Goal: Answer question/provide support: Share knowledge or assist other users

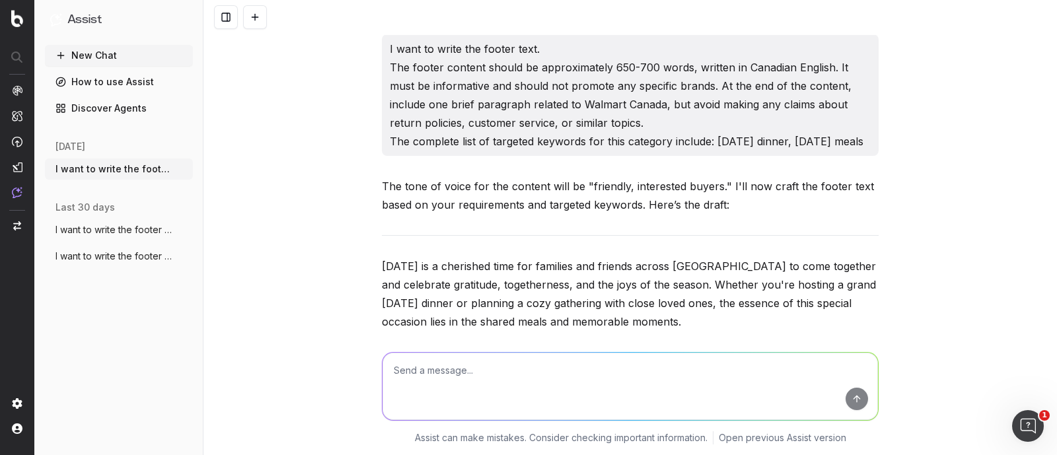
scroll to position [53319, 0]
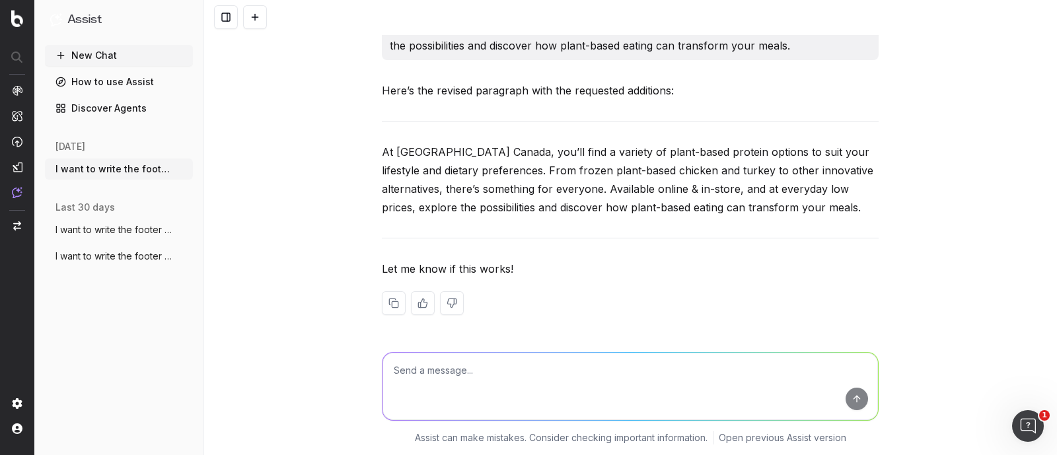
click at [104, 230] on span "I want to write the footer text. The foo" at bounding box center [114, 229] width 116 height 13
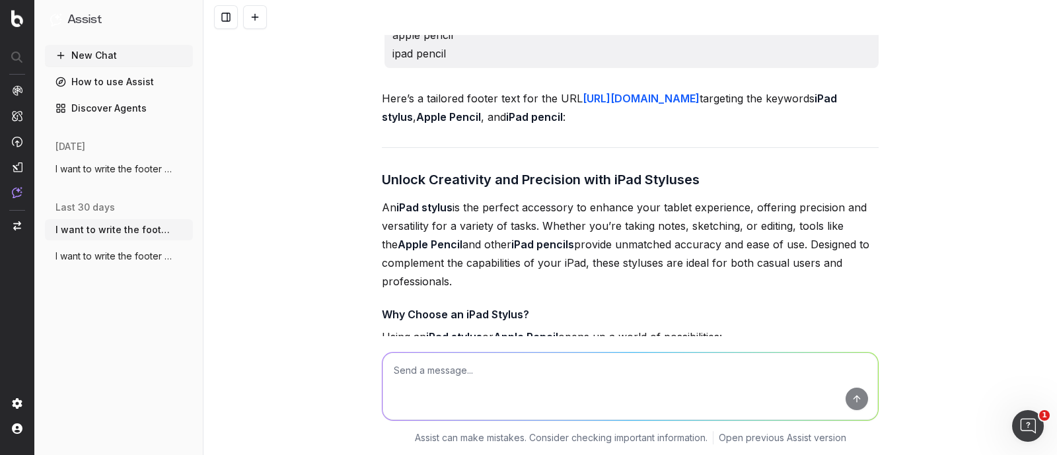
scroll to position [13024, 0]
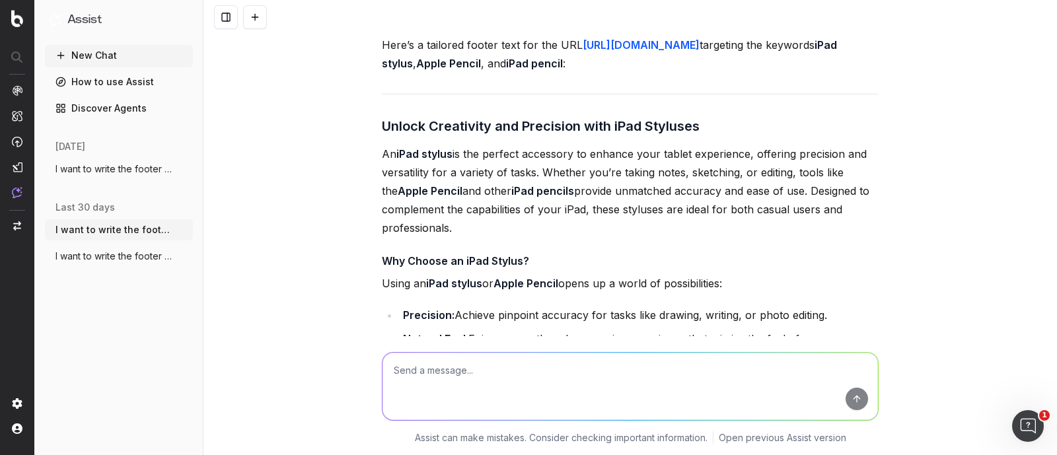
drag, startPoint x: 454, startPoint y: 250, endPoint x: 379, endPoint y: 167, distance: 111.9
copy p "WRITE THE footer text for the page: [URL][DOMAIN_NAME] targeted keywords are: i…"
click at [470, 374] on textarea at bounding box center [631, 386] width 496 height 67
paste textarea "WRITE THE footer text for the page: [URL][DOMAIN_NAME] targeted keywords are: i…"
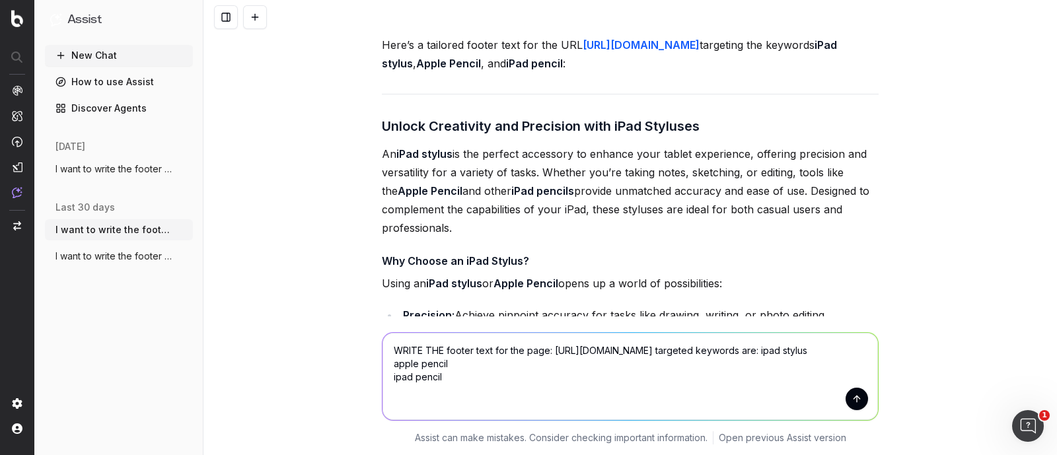
drag, startPoint x: 546, startPoint y: 351, endPoint x: 739, endPoint y: 363, distance: 193.4
click at [739, 363] on textarea "WRITE THE footer text for the page: [URL][DOMAIN_NAME] targeted keywords are: i…" at bounding box center [631, 376] width 496 height 87
paste textarea "headphones/10003_30509"
click at [829, 364] on textarea "WRITE THE footer text for the page: [URL][DOMAIN_NAME] targeted keywords are: i…" at bounding box center [631, 376] width 496 height 87
drag, startPoint x: 811, startPoint y: 395, endPoint x: 819, endPoint y: 362, distance: 34.6
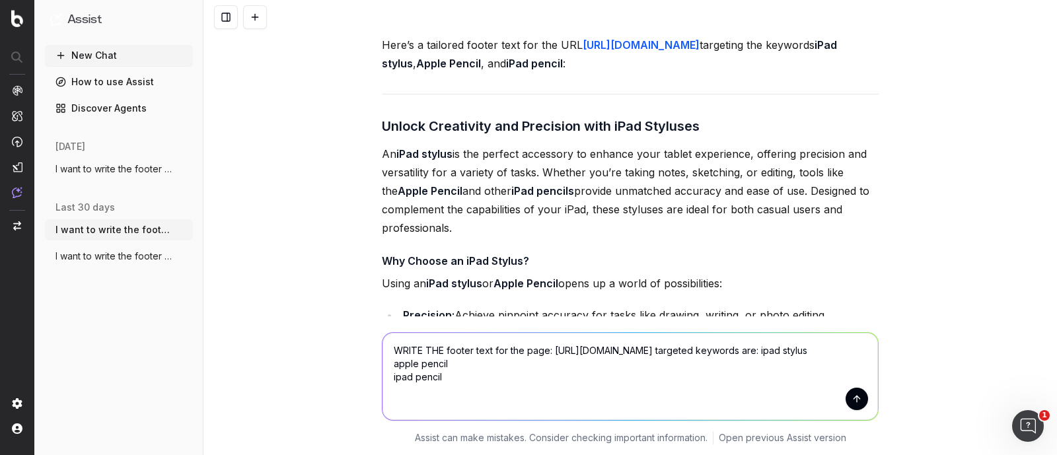
click at [819, 362] on textarea "WRITE THE footer text for the page: [URL][DOMAIN_NAME] targeted keywords are: i…" at bounding box center [631, 376] width 496 height 87
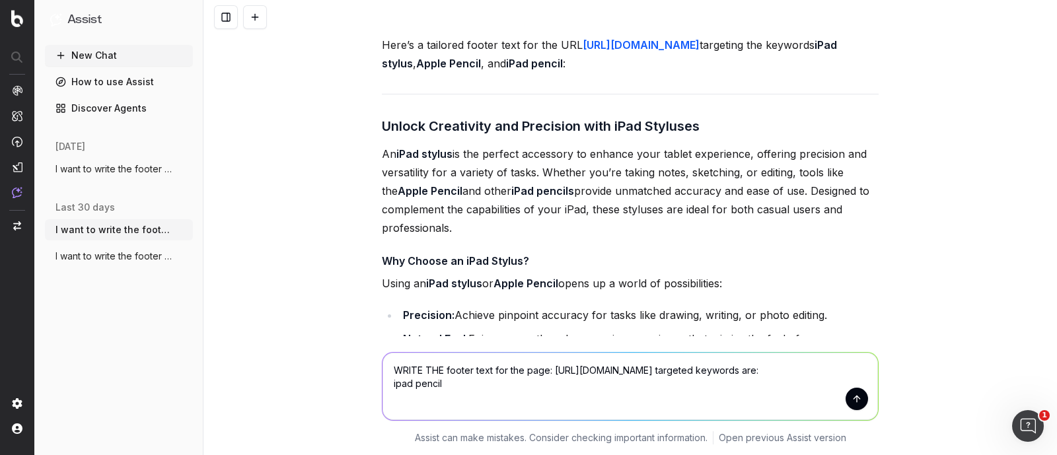
drag, startPoint x: 469, startPoint y: 403, endPoint x: 381, endPoint y: 397, distance: 88.1
click at [383, 397] on textarea "WRITE THE footer text for the page: [URL][DOMAIN_NAME] targeted keywords are: i…" at bounding box center [631, 386] width 496 height 67
paste textarea "headphones headphone bluetooth headphones"
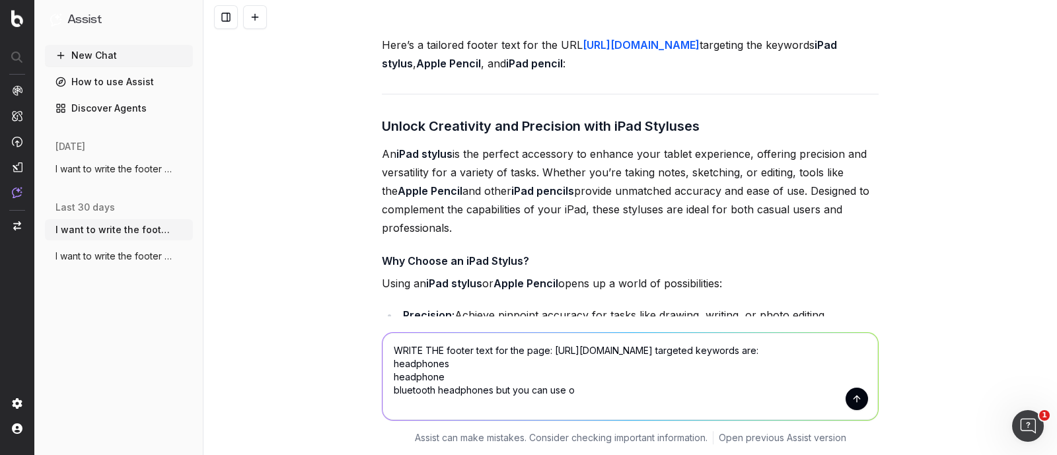
drag, startPoint x: 501, startPoint y: 406, endPoint x: 490, endPoint y: 407, distance: 10.6
click at [490, 407] on textarea "WRITE THE footer text for the page: [URL][DOMAIN_NAME] targeted keywords are: h…" at bounding box center [631, 376] width 496 height 87
paste textarea "headphones headphone bluetooth headphones earbuds earbud earphones earphone hea…"
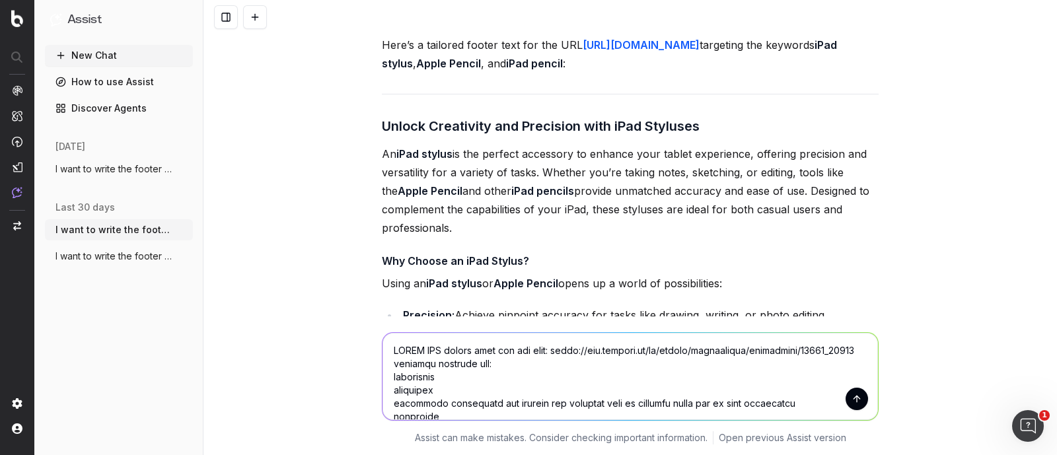
scroll to position [1217, 0]
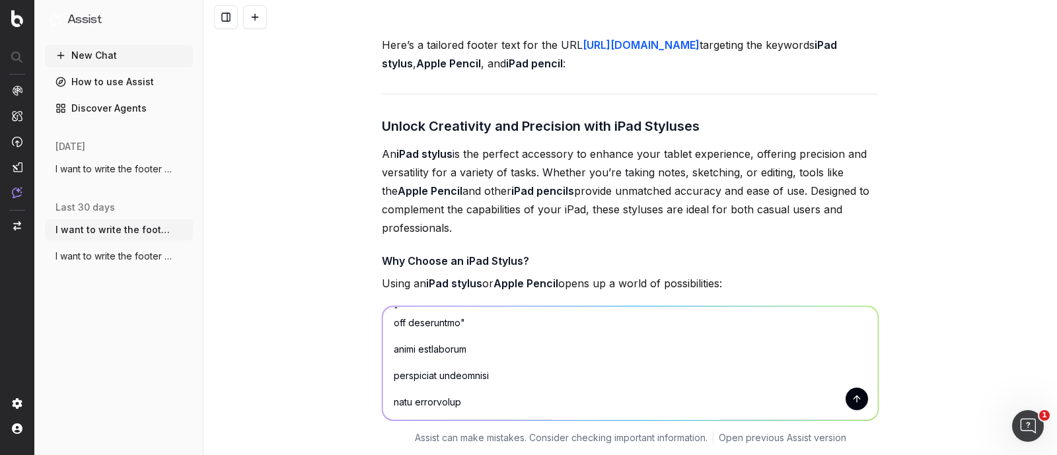
type textarea "WRITE THE footer text for the page: [URL][DOMAIN_NAME] targeted keywords are: h…"
click at [851, 401] on button "submit" at bounding box center [857, 399] width 22 height 22
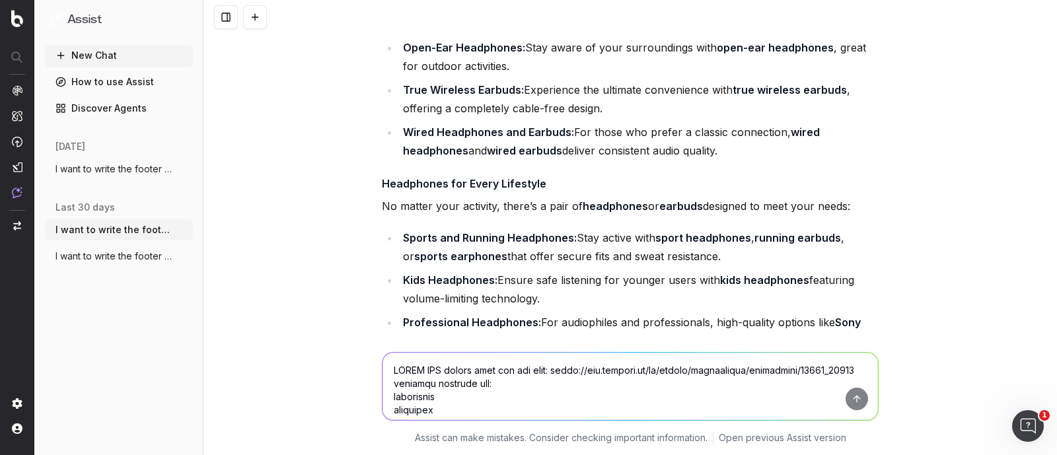
scroll to position [16498, 0]
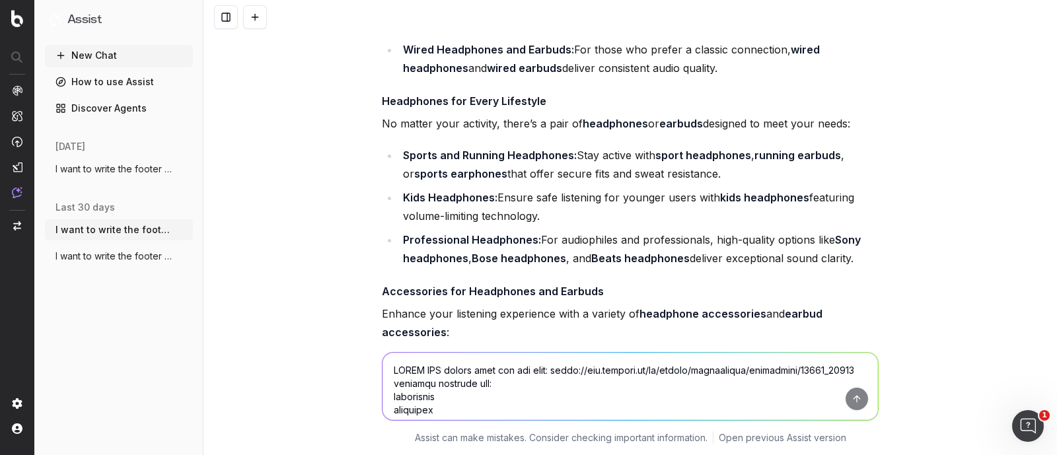
drag, startPoint x: 414, startPoint y: 112, endPoint x: 640, endPoint y: 118, distance: 225.4
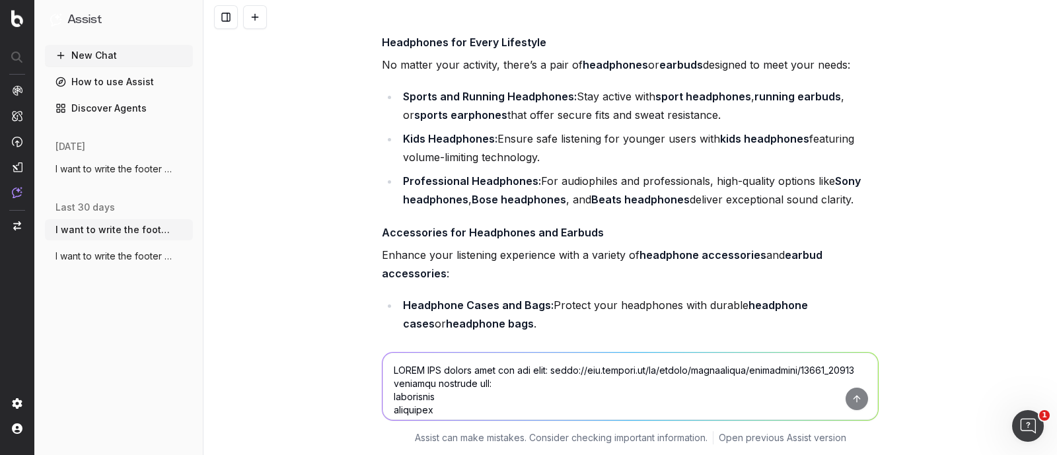
scroll to position [16581, 0]
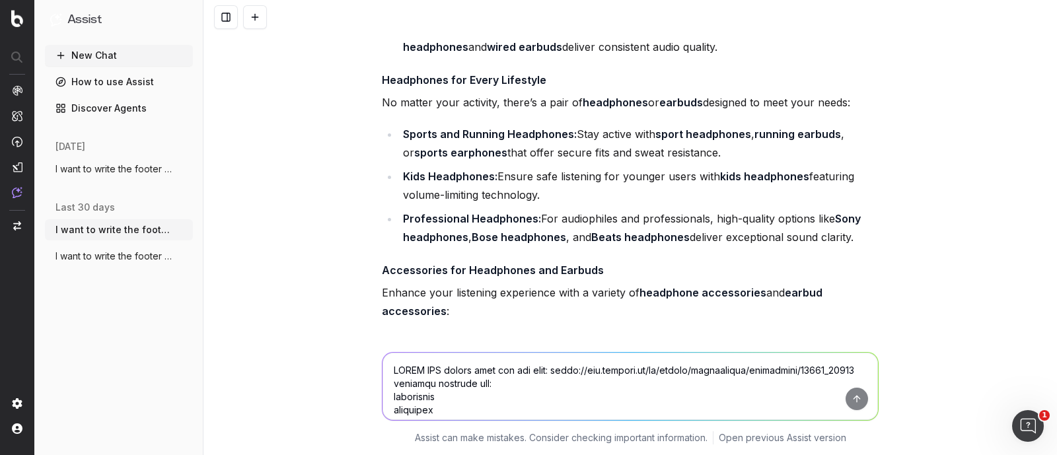
scroll to position [16416, 0]
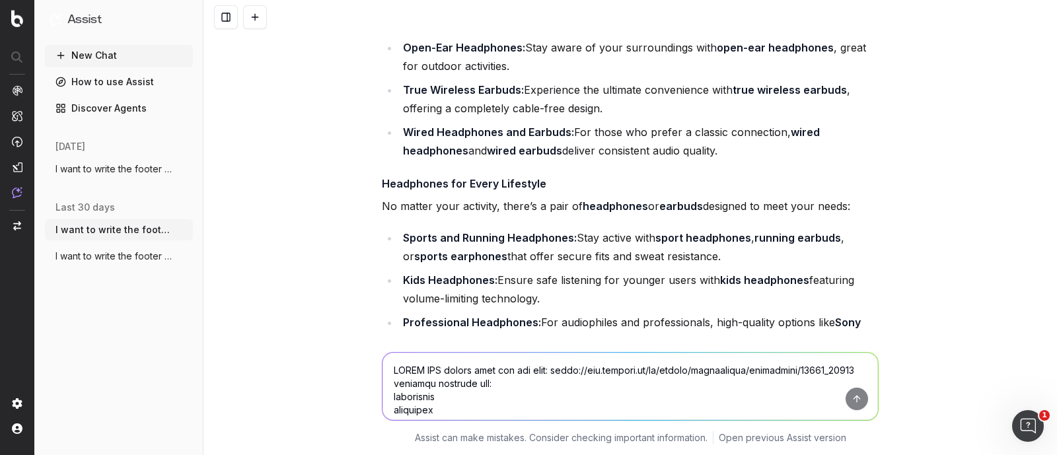
drag, startPoint x: 372, startPoint y: 56, endPoint x: 760, endPoint y: 137, distance: 396.4
copy div "Find the Perfect Headphones for Every Need Whether you're looking for immersive…"
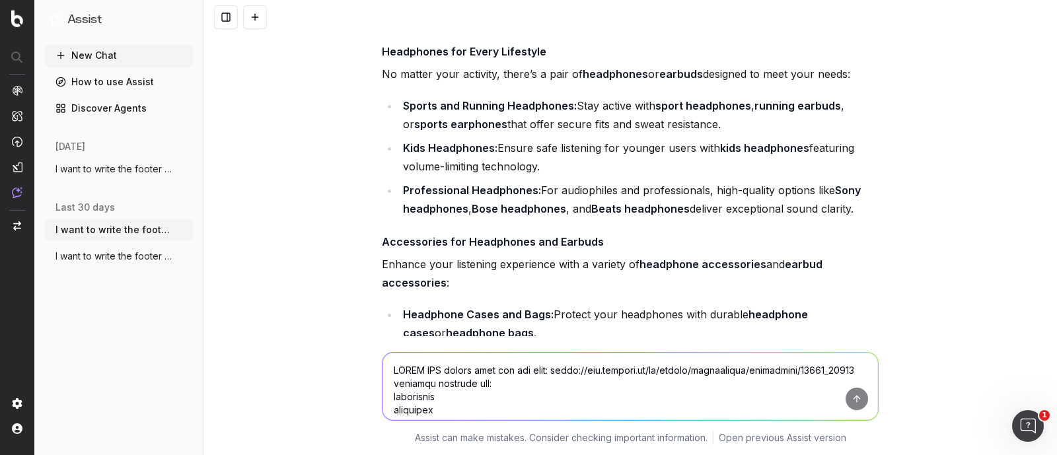
scroll to position [16581, 0]
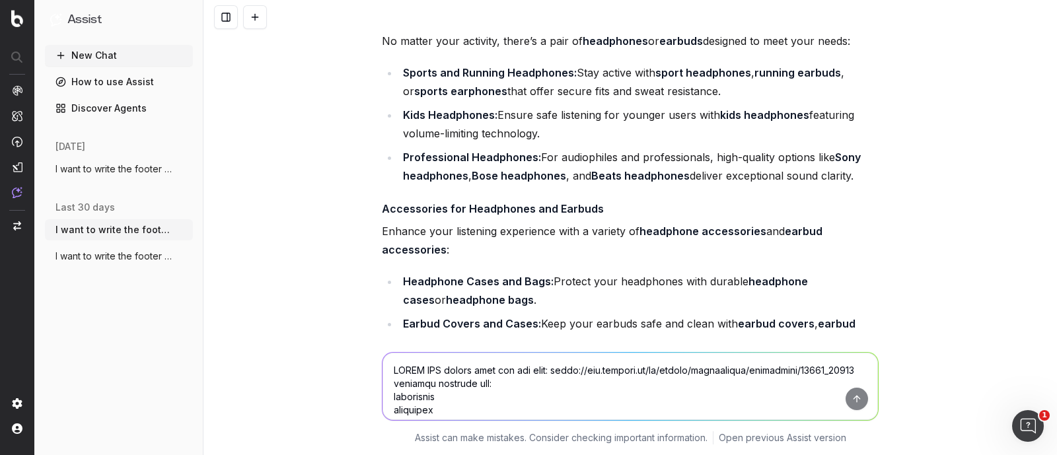
drag, startPoint x: 370, startPoint y: 85, endPoint x: 728, endPoint y: 312, distance: 423.4
copy div "Types of Headphones and Earbuds Choosing the right type of headphones depends o…"
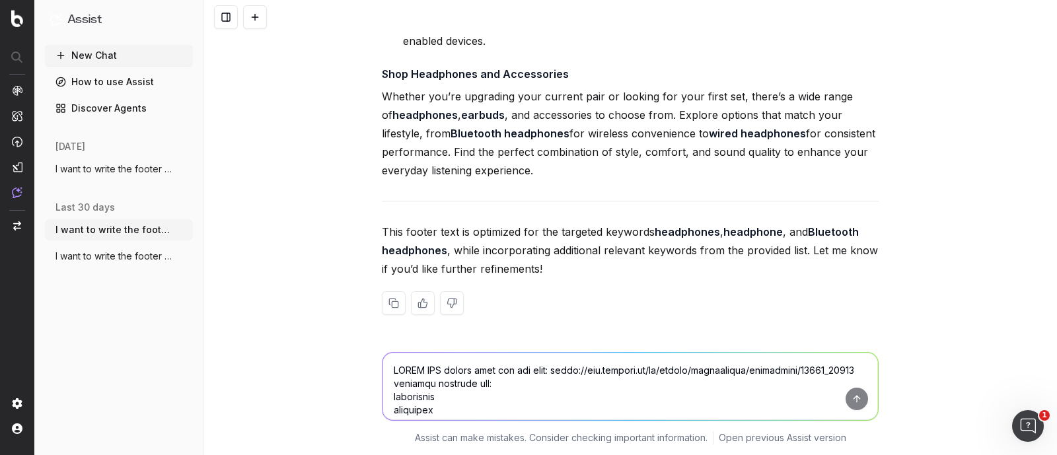
scroll to position [17820, 0]
click at [508, 381] on textarea at bounding box center [631, 386] width 496 height 67
type textarea "there is no need to write every sub-headings in pointers."
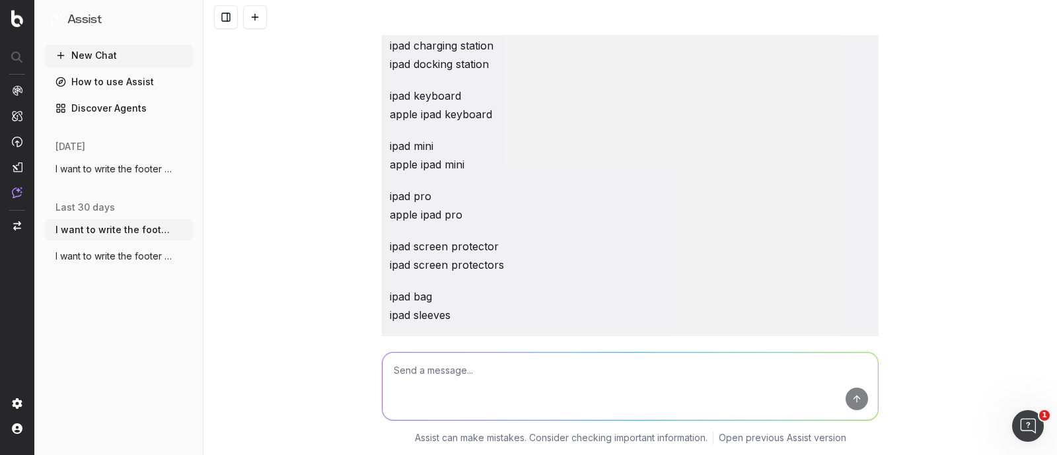
scroll to position [0, 0]
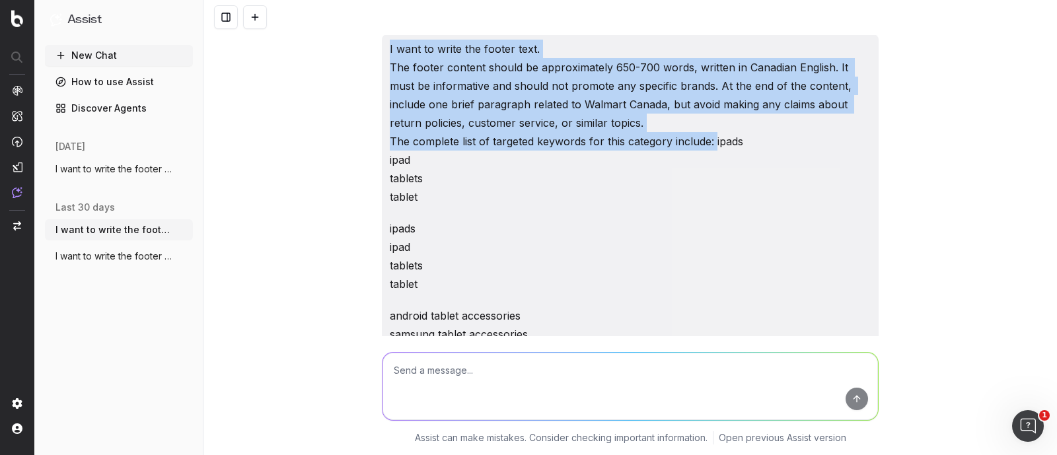
drag, startPoint x: 381, startPoint y: 47, endPoint x: 708, endPoint y: 147, distance: 342.2
copy p "I want to write the footer text. The footer content should be approximately 650…"
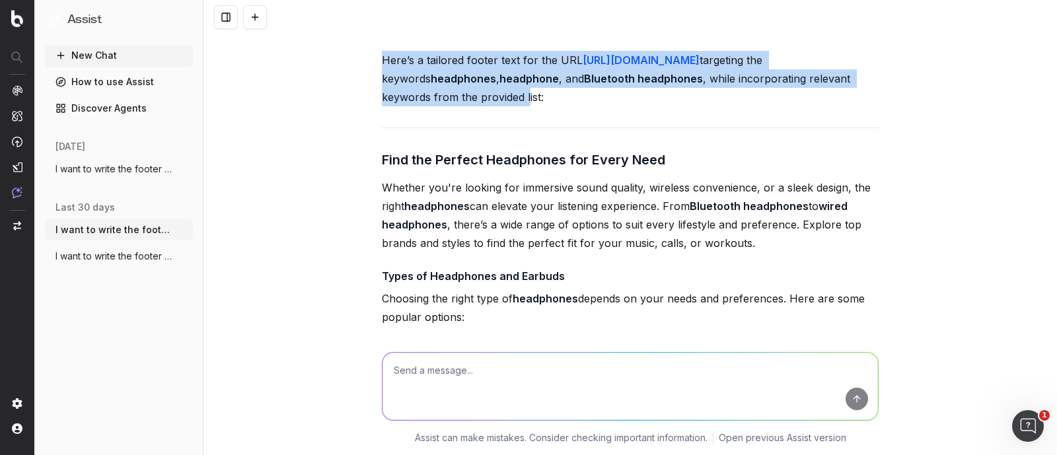
scroll to position [16103, 0]
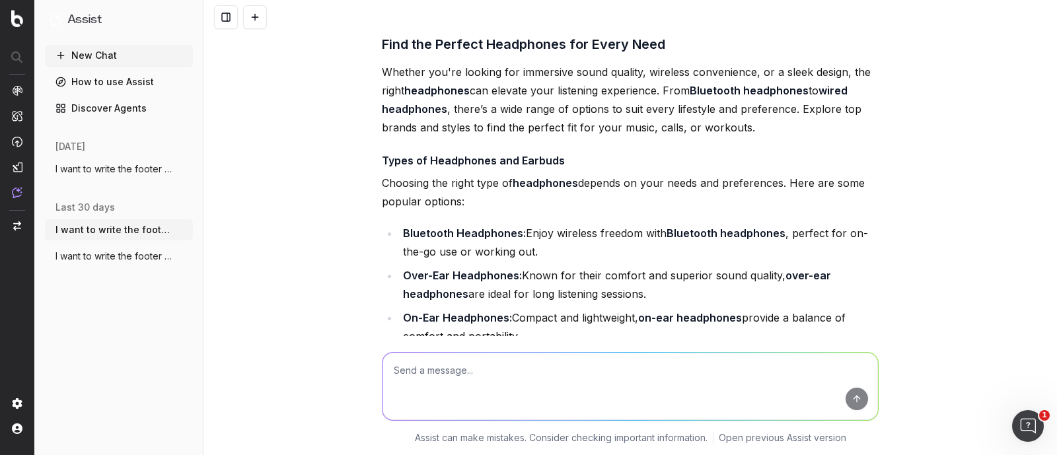
drag, startPoint x: 383, startPoint y: 217, endPoint x: 495, endPoint y: 193, distance: 114.3
copy div "headphones headphone bluetooth headphones and sharing the complete list of keyw…"
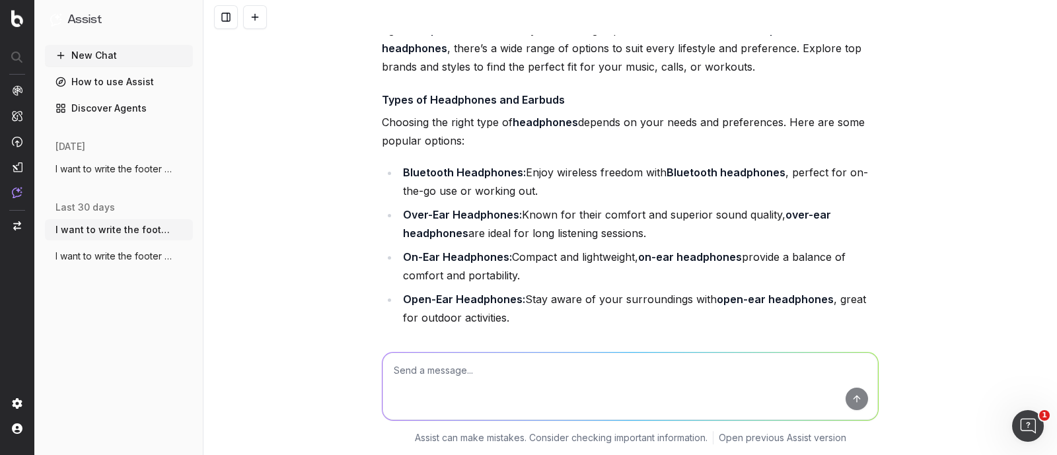
scroll to position [16186, 0]
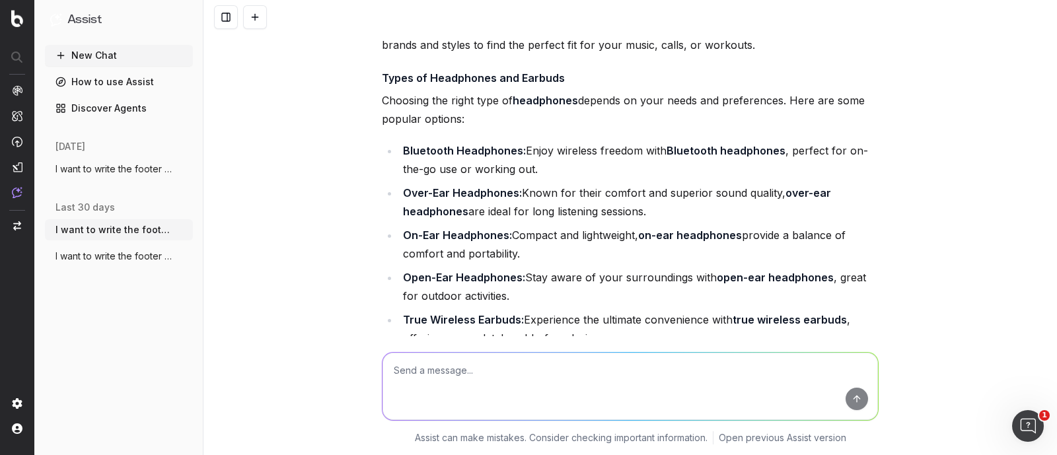
drag, startPoint x: 365, startPoint y: 184, endPoint x: 696, endPoint y: 210, distance: 332.1
click at [696, 210] on div "I want to write the footer text. The footer content should be approximately 650…" at bounding box center [631, 227] width 854 height 455
copy p "[URL][DOMAIN_NAME] targeting the keywords headphones , headphone , and Bluetoot…"
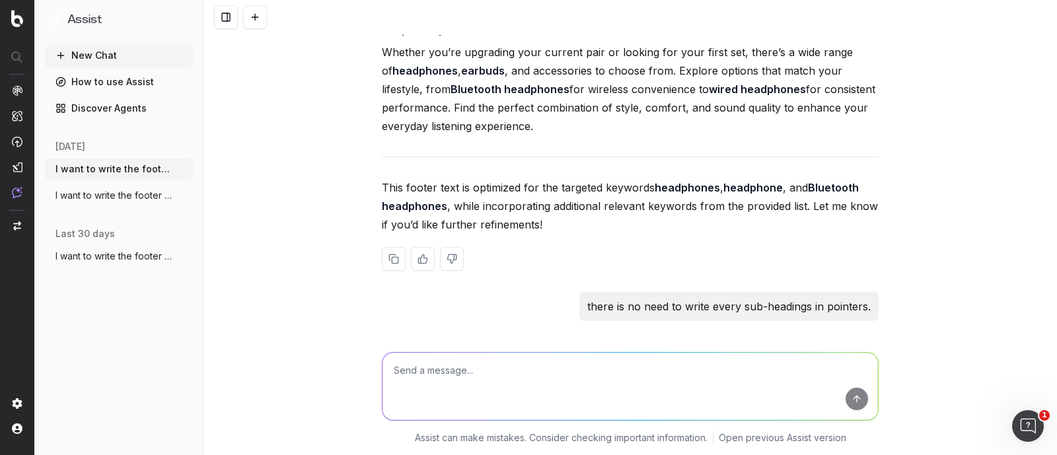
scroll to position [17622, 0]
